Goal: Navigation & Orientation: Find specific page/section

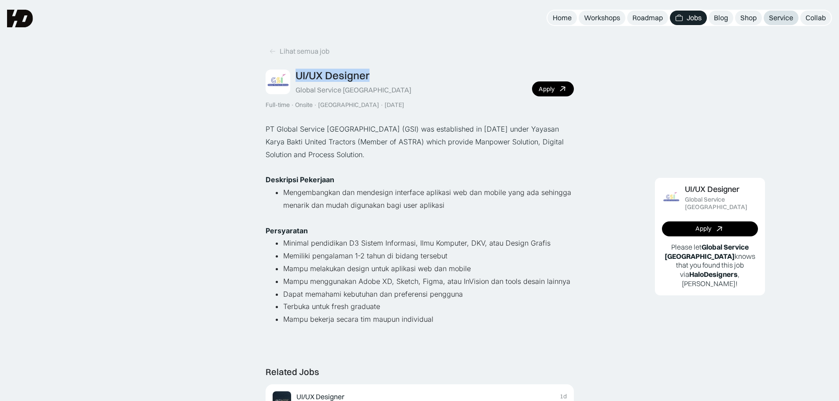
click at [779, 21] on div "Service" at bounding box center [781, 17] width 24 height 9
click at [609, 12] on link "Workshops" at bounding box center [601, 18] width 47 height 15
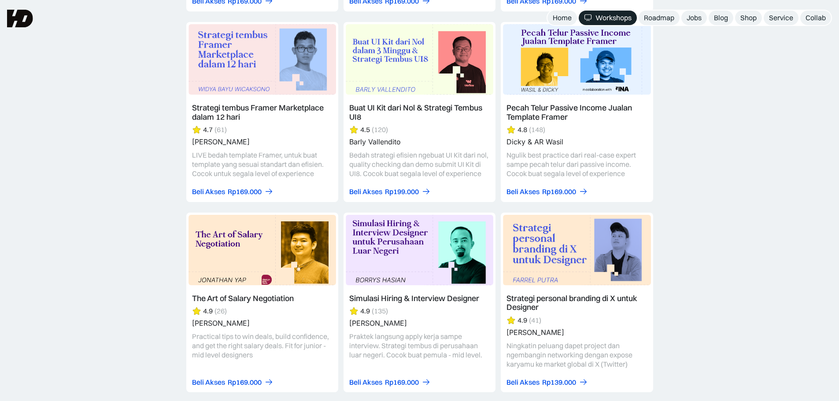
scroll to position [1453, 0]
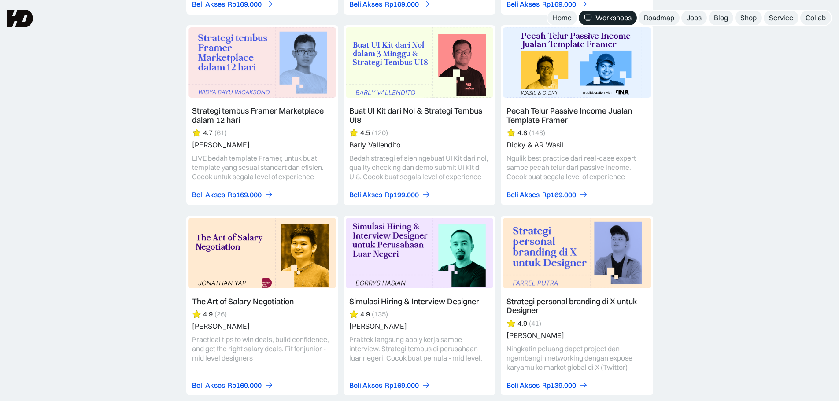
click at [240, 74] on link at bounding box center [262, 115] width 152 height 180
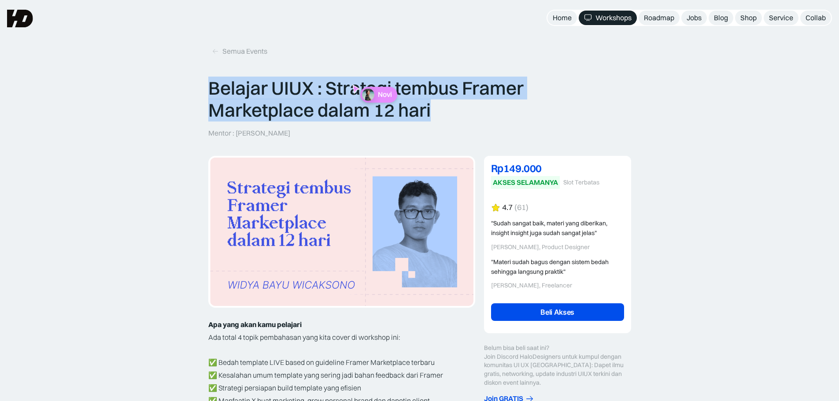
drag, startPoint x: 237, startPoint y: 88, endPoint x: 462, endPoint y: 115, distance: 226.1
click at [462, 115] on p "Belajar UIUX : Strategi tembus Framer Marketplace dalam 12 hari" at bounding box center [419, 99] width 423 height 44
copy p "Belajar UIUX : Strategi tembus Framer Marketplace dalam 12 hari"
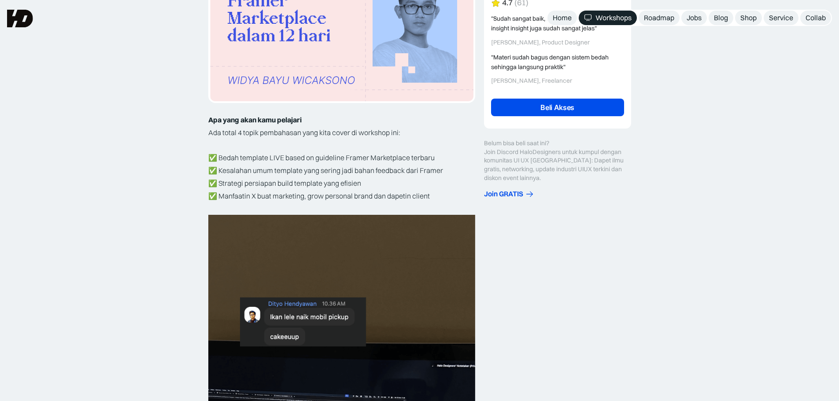
scroll to position [176, 0]
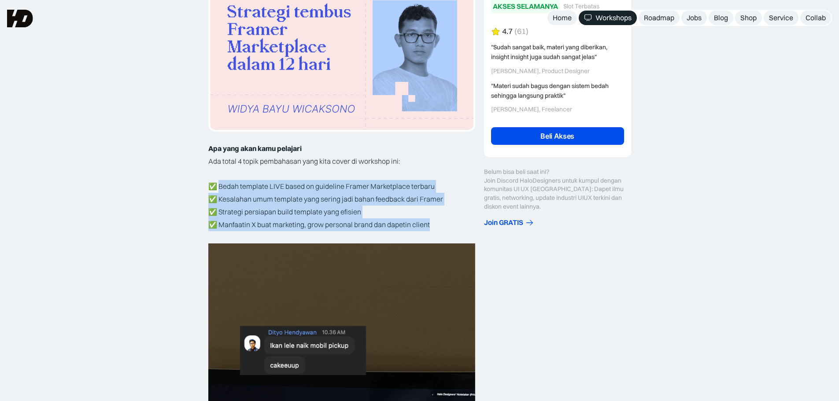
drag, startPoint x: 221, startPoint y: 186, endPoint x: 438, endPoint y: 223, distance: 220.2
click at [438, 223] on p "✅ Bedah template LIVE based on guideline Framer Marketplace terbaru ✅ Kesalahan…" at bounding box center [341, 199] width 267 height 63
copy p "Bedah template LIVE based on guideline Framer Marketplace terbaru ✅ Kesalahan u…"
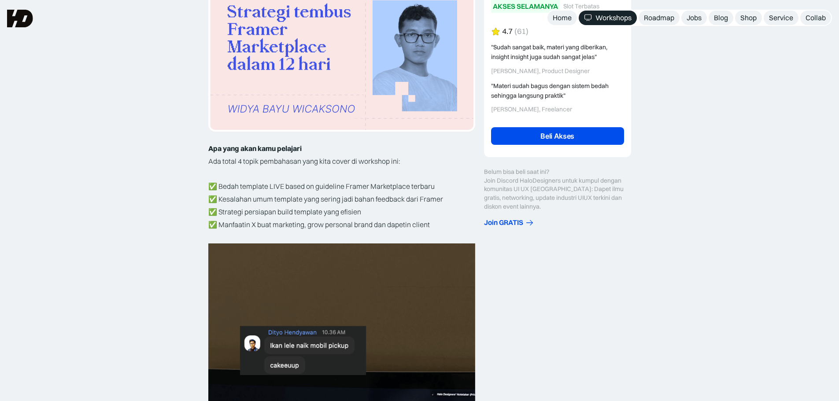
click at [243, 177] on p "✅ Bedah template LIVE based on guideline Framer Marketplace terbaru ✅ Kesalahan…" at bounding box center [341, 199] width 267 height 63
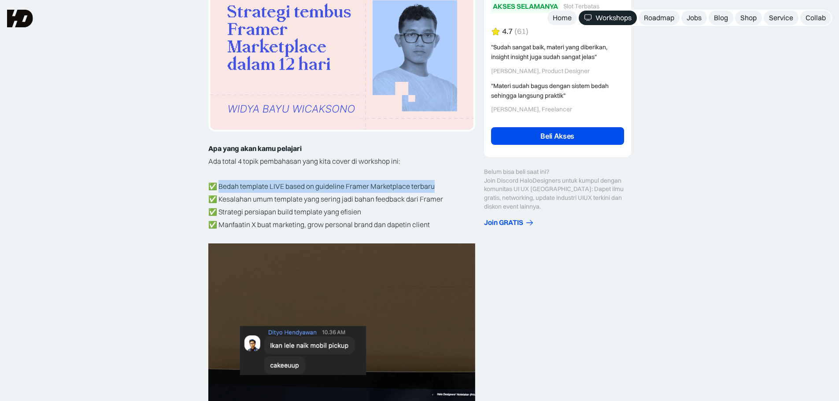
drag, startPoint x: 221, startPoint y: 185, endPoint x: 435, endPoint y: 183, distance: 214.0
click at [435, 183] on p "✅ Bedah template LIVE based on guideline Framer Marketplace terbaru ✅ Kesalahan…" at bounding box center [341, 199] width 267 height 63
copy p "Bedah template LIVE based on guideline Framer Marketplace terbaru"
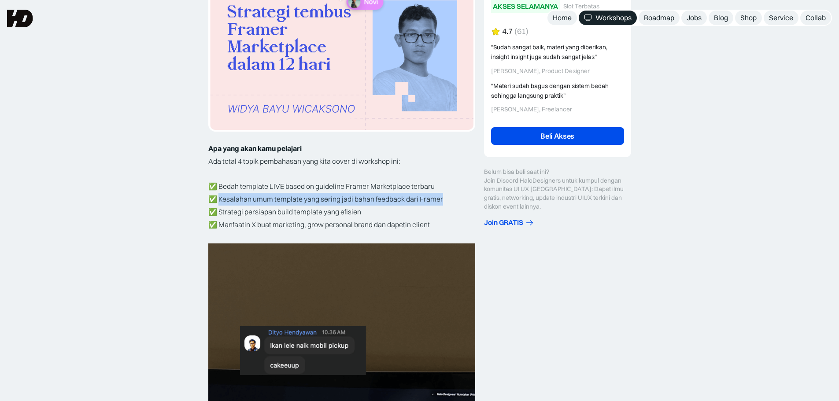
drag, startPoint x: 221, startPoint y: 198, endPoint x: 447, endPoint y: 201, distance: 226.3
click at [447, 201] on p "✅ Bedah template LIVE based on guideline Framer Marketplace terbaru ✅ Kesalahan…" at bounding box center [341, 199] width 267 height 63
copy p "Kesalahan umum template yang sering jadi bahan feedback dari Framer"
drag, startPoint x: 221, startPoint y: 210, endPoint x: 360, endPoint y: 209, distance: 139.6
click at [360, 209] on p "✅ Bedah template LIVE based on guideline Framer Marketplace terbaru ✅ Kesalahan…" at bounding box center [341, 199] width 267 height 63
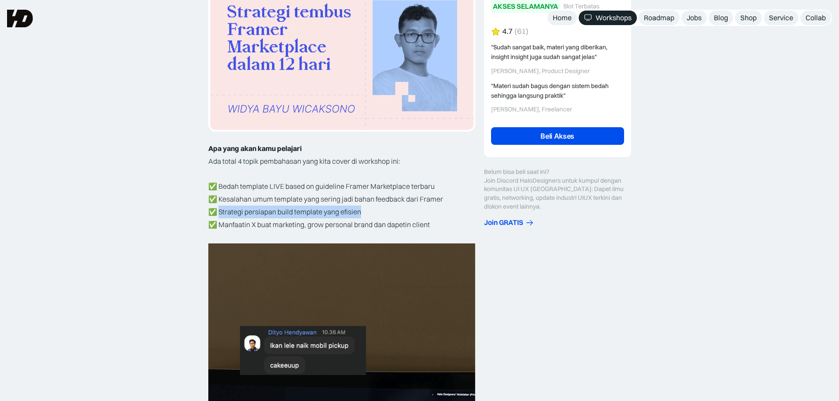
copy p "Strategi persiapan build template yang efisien"
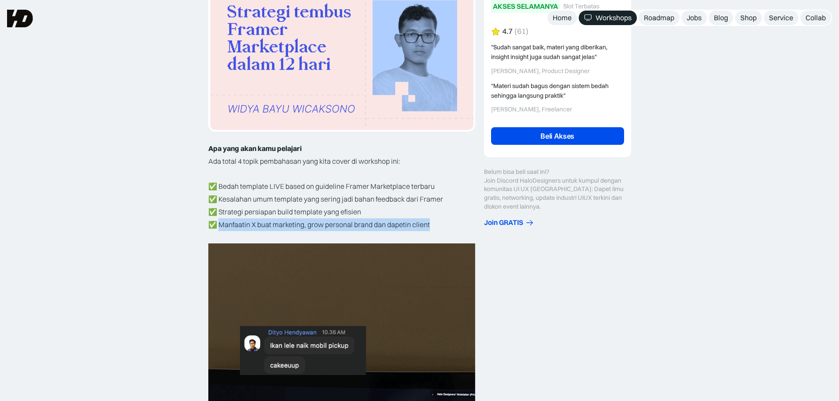
drag, startPoint x: 220, startPoint y: 225, endPoint x: 431, endPoint y: 226, distance: 211.3
click at [431, 226] on p "✅ Bedah template LIVE based on guideline Framer Marketplace terbaru ✅ Kesalahan…" at bounding box center [341, 199] width 267 height 63
copy p "Manfaatin X buat marketing, grow personal brand dan dapetin client"
drag, startPoint x: 350, startPoint y: 122, endPoint x: 349, endPoint y: 110, distance: 12.4
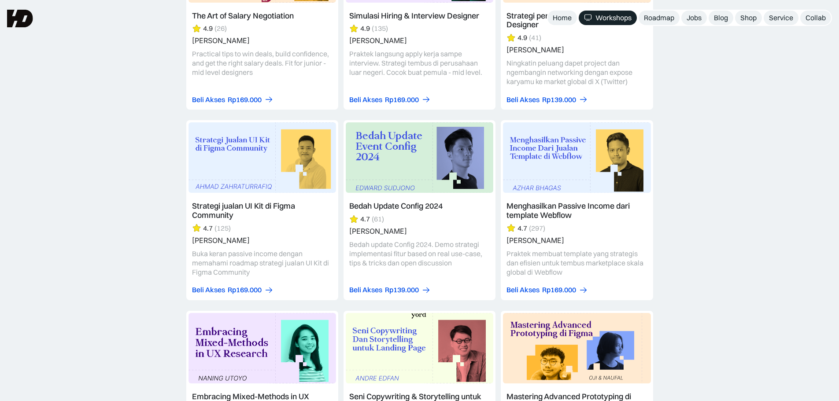
scroll to position [1717, 0]
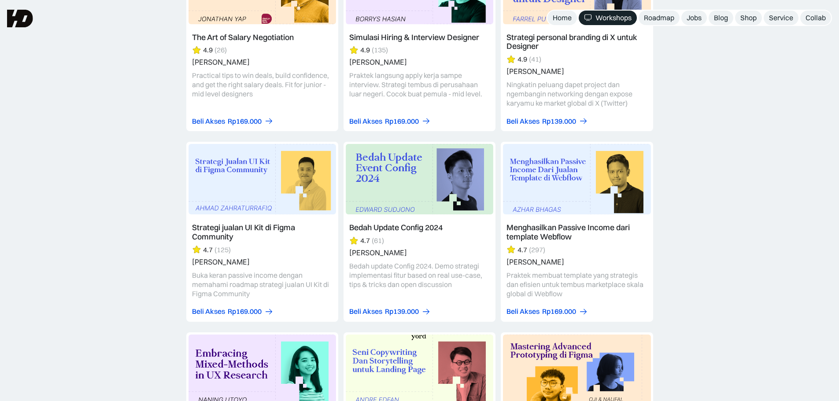
click at [563, 170] on link at bounding box center [577, 232] width 152 height 180
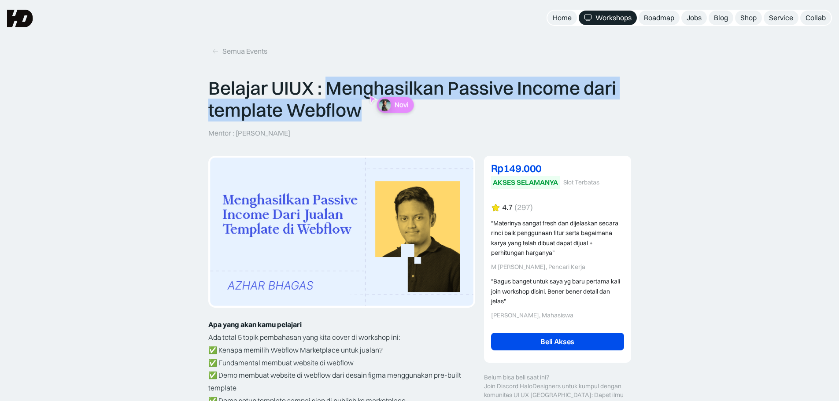
drag, startPoint x: 324, startPoint y: 85, endPoint x: 370, endPoint y: 114, distance: 53.6
click at [370, 114] on p "Belajar UIUX : Menghasilkan Passive Income dari template Webflow" at bounding box center [419, 99] width 423 height 44
drag, startPoint x: 331, startPoint y: 87, endPoint x: 363, endPoint y: 110, distance: 39.6
click at [363, 110] on p "Belajar UIUX : Menghasilkan Passive Income dari template Webflow" at bounding box center [419, 99] width 423 height 44
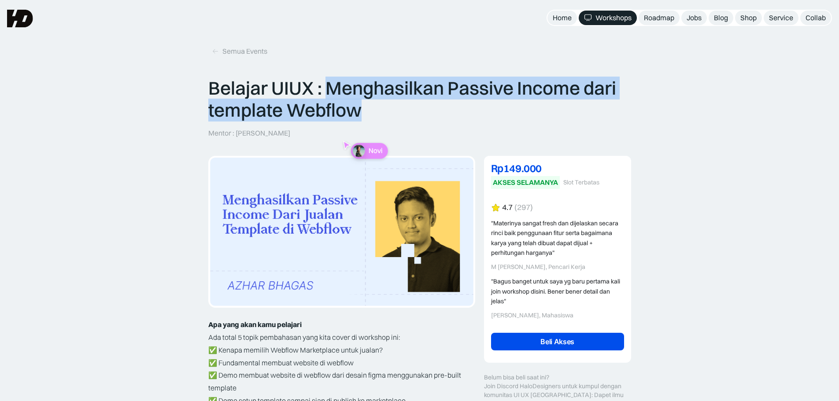
copy p "Menghasilkan Passive Income dari template Webflow"
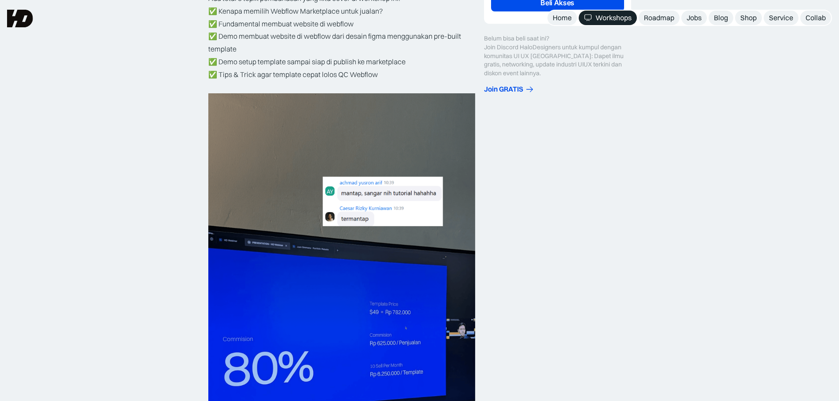
scroll to position [308, 0]
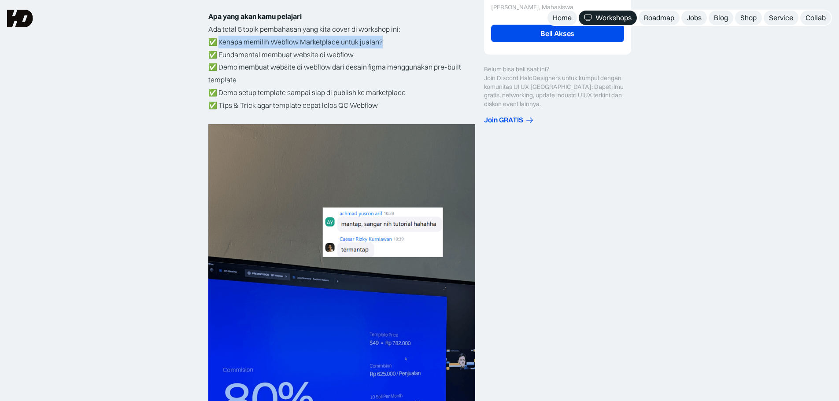
drag, startPoint x: 220, startPoint y: 41, endPoint x: 393, endPoint y: 46, distance: 173.5
click at [393, 46] on p "✅ Kenapa memilih Webflow Marketplace untuk jualan? ✅ Fundamental membuat websit…" at bounding box center [341, 74] width 267 height 76
copy p "Kenapa memilih Webflow Marketplace untuk jualan?"
drag, startPoint x: 220, startPoint y: 54, endPoint x: 359, endPoint y: 58, distance: 139.2
click at [359, 58] on p "✅ Kenapa memilih Webflow Marketplace untuk jualan? ✅ Fundamental membuat websit…" at bounding box center [341, 74] width 267 height 76
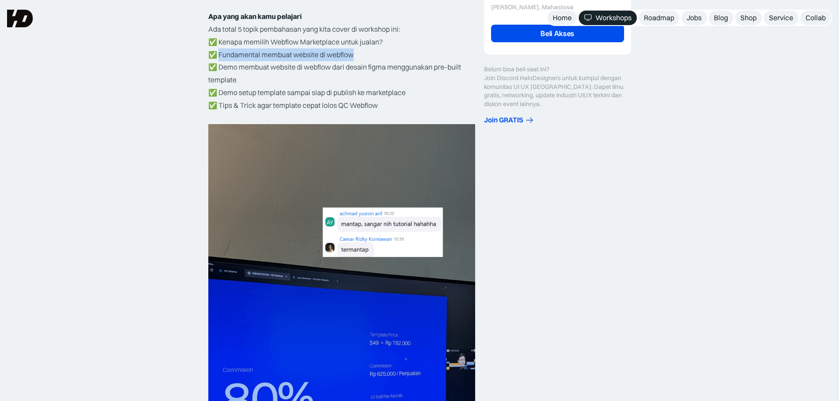
copy p "Fundamental membuat website di webflow"
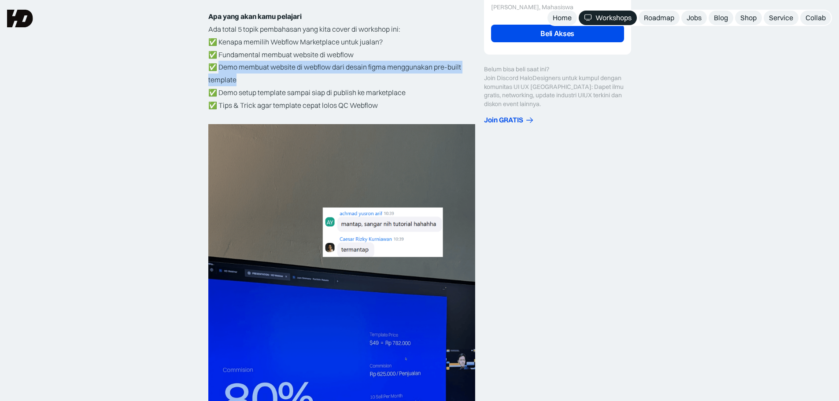
drag, startPoint x: 221, startPoint y: 67, endPoint x: 241, endPoint y: 76, distance: 22.7
click at [241, 76] on p "✅ Kenapa memilih Webflow Marketplace untuk jualan? ✅ Fundamental membuat websit…" at bounding box center [341, 74] width 267 height 76
copy p "Demo membuat website di webflow dari desain figma menggunakan pre-built template"
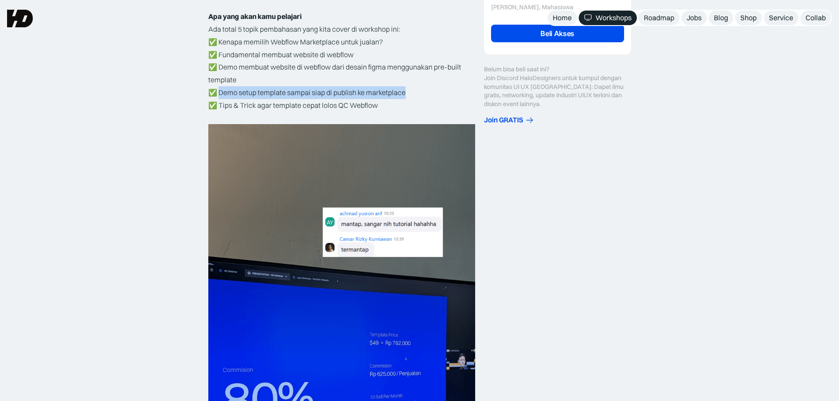
drag, startPoint x: 220, startPoint y: 92, endPoint x: 410, endPoint y: 93, distance: 189.7
click at [410, 93] on p "✅ Kenapa memilih Webflow Marketplace untuk jualan? ✅ Fundamental membuat websit…" at bounding box center [341, 74] width 267 height 76
copy p "Demo setup template sampai siap di publish ke marketplace"
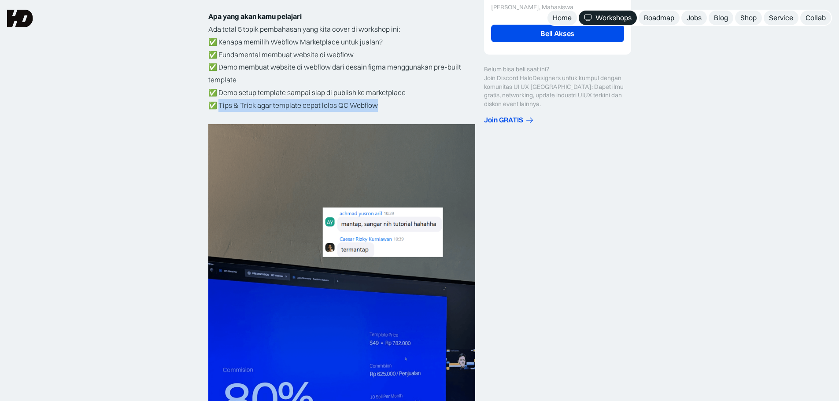
drag, startPoint x: 220, startPoint y: 103, endPoint x: 383, endPoint y: 103, distance: 163.3
click at [383, 103] on p "✅ Kenapa memilih Webflow Marketplace untuk jualan? ✅ Fundamental membuat websit…" at bounding box center [341, 74] width 267 height 76
copy p "Tips & Trick agar template cepat lolos QC Webflow"
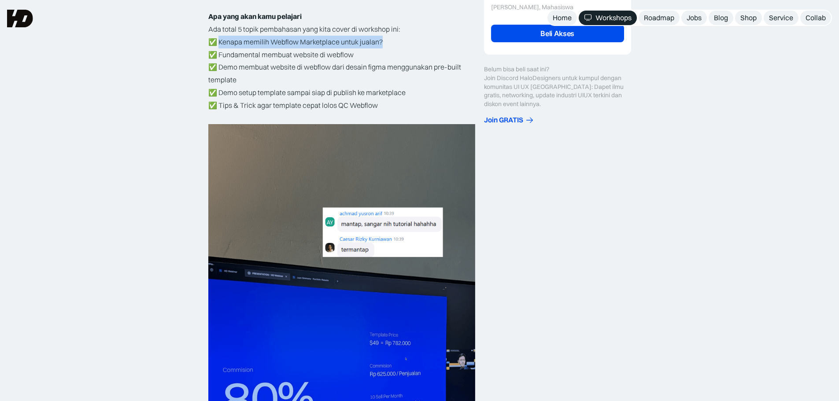
drag, startPoint x: 219, startPoint y: 41, endPoint x: 382, endPoint y: 42, distance: 162.4
click at [382, 42] on p "✅ Kenapa memilih Webflow Marketplace untuk jualan? ✅ Fundamental membuat websit…" at bounding box center [341, 74] width 267 height 76
copy p "Kenapa memilih Webflow Marketplace untuk jualan?"
drag, startPoint x: 222, startPoint y: 54, endPoint x: 356, endPoint y: 59, distance: 134.3
click at [356, 59] on p "✅ Kenapa memilih Webflow Marketplace untuk jualan? ✅ Fundamental membuat websit…" at bounding box center [341, 74] width 267 height 76
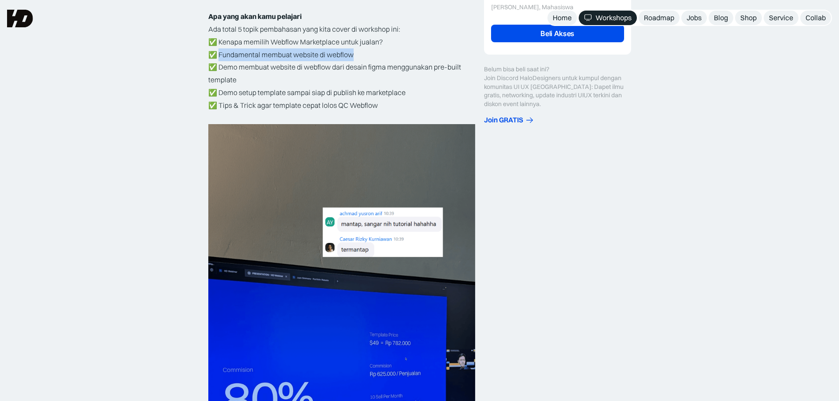
copy p "Fundamental membuat website di webflow"
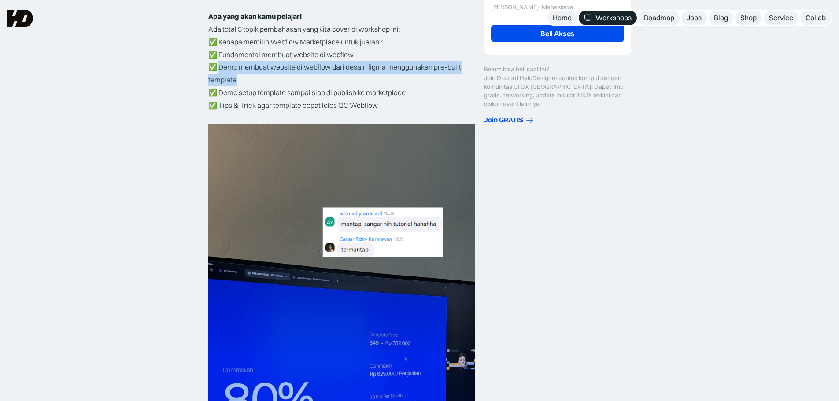
drag, startPoint x: 221, startPoint y: 66, endPoint x: 239, endPoint y: 77, distance: 20.8
click at [239, 77] on p "✅ Kenapa memilih Webflow Marketplace untuk jualan? ✅ Fundamental membuat websit…" at bounding box center [341, 74] width 267 height 76
copy p "Demo membuat website di webflow dari desain figma menggunakan pre-built template"
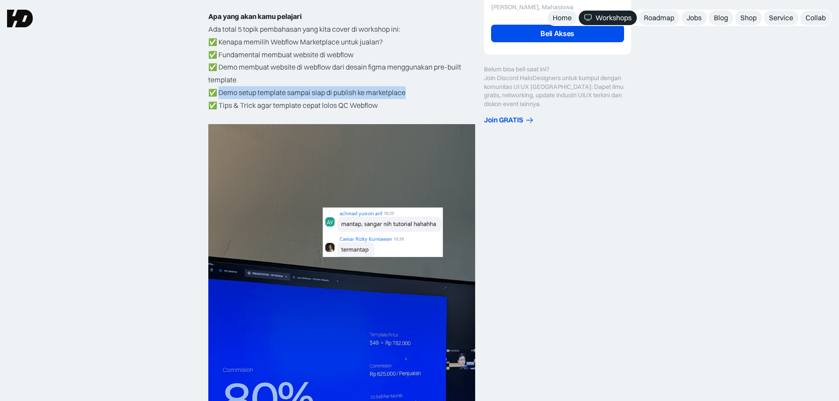
drag, startPoint x: 220, startPoint y: 94, endPoint x: 405, endPoint y: 92, distance: 185.8
click at [405, 92] on p "✅ Kenapa memilih Webflow Marketplace untuk jualan? ✅ Fundamental membuat websit…" at bounding box center [341, 74] width 267 height 76
copy p "Demo setup template sampai siap di publish ke marketplace"
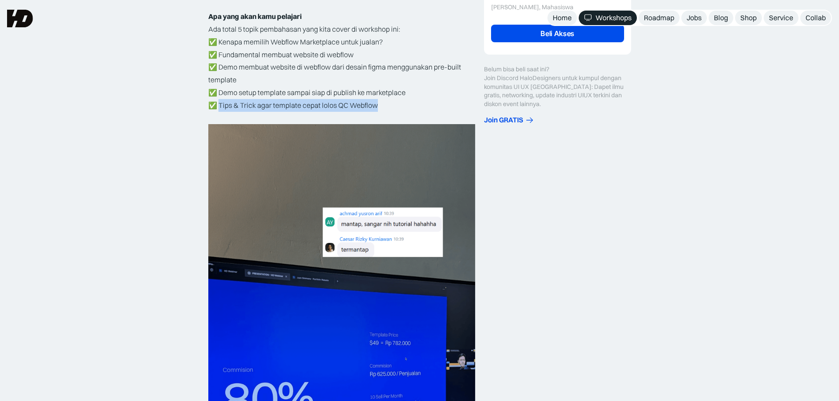
drag, startPoint x: 259, startPoint y: 105, endPoint x: 391, endPoint y: 105, distance: 131.6
click at [391, 105] on p "✅ Kenapa memilih Webflow Marketplace untuk jualan? ✅ Fundamental membuat websit…" at bounding box center [341, 74] width 267 height 76
